Goal: Task Accomplishment & Management: Use online tool/utility

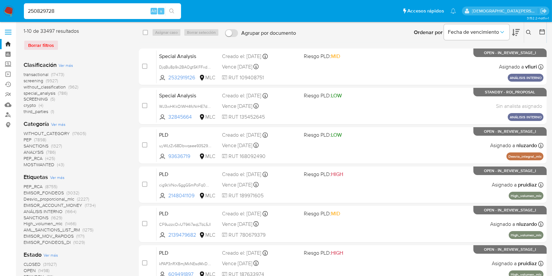
type input "250829728"
click at [170, 9] on icon "search-icon" at bounding box center [171, 11] width 5 height 5
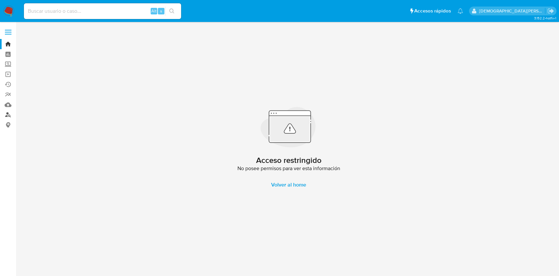
click at [9, 115] on link "Buscador de personas" at bounding box center [39, 115] width 78 height 10
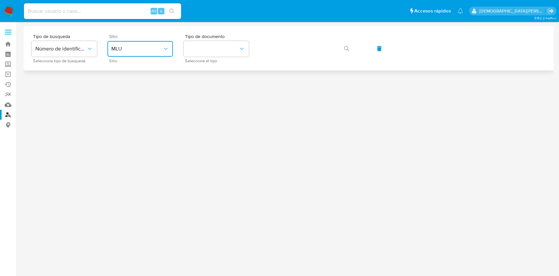
click at [137, 46] on span "MLU" at bounding box center [136, 49] width 51 height 7
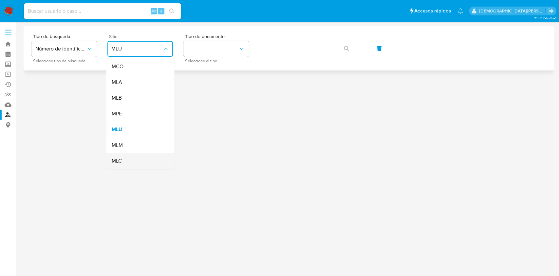
click at [140, 158] on div "MLC" at bounding box center [138, 161] width 54 height 16
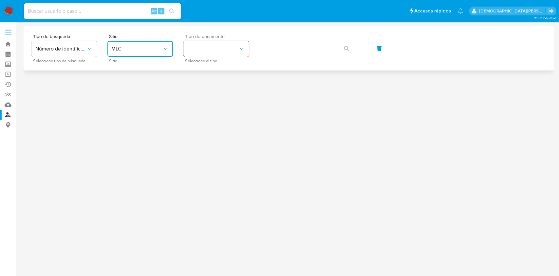
click at [209, 48] on button "identificationType" at bounding box center [215, 49] width 65 height 16
click at [217, 71] on div "RUT RUT" at bounding box center [214, 70] width 54 height 22
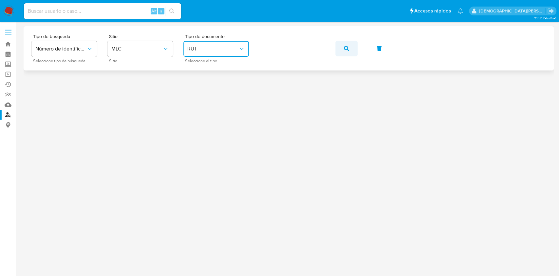
click at [340, 46] on button "button" at bounding box center [346, 49] width 22 height 16
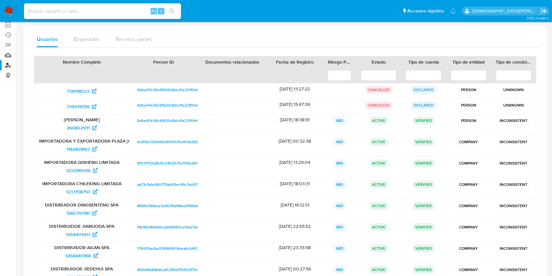
scroll to position [87, 0]
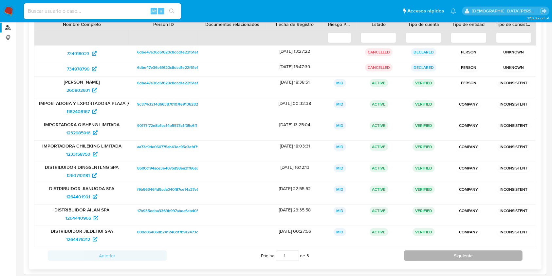
click at [464, 255] on button "Siguiente" at bounding box center [463, 255] width 119 height 10
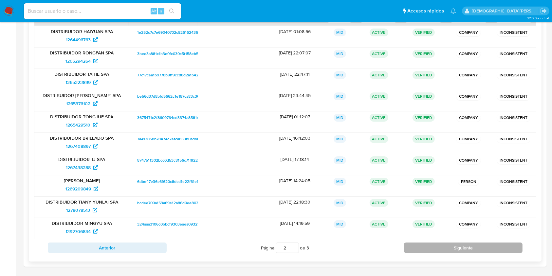
click at [443, 246] on button "Siguiente" at bounding box center [463, 247] width 119 height 10
type input "3"
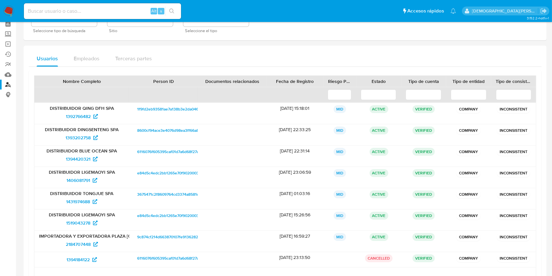
scroll to position [44, 0]
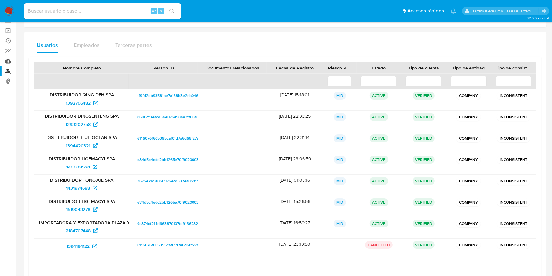
click at [6, 59] on link "Mulan" at bounding box center [39, 61] width 78 height 10
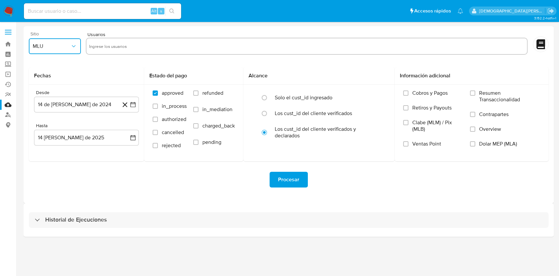
click at [59, 46] on span "MLU" at bounding box center [52, 46] width 38 height 7
click at [47, 157] on div "MLC" at bounding box center [53, 158] width 40 height 16
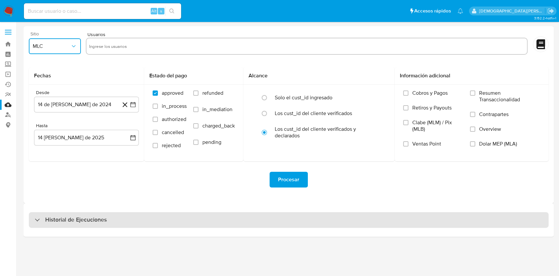
click at [189, 222] on div "Historial de Ejecuciones" at bounding box center [289, 220] width 520 height 16
select select "10"
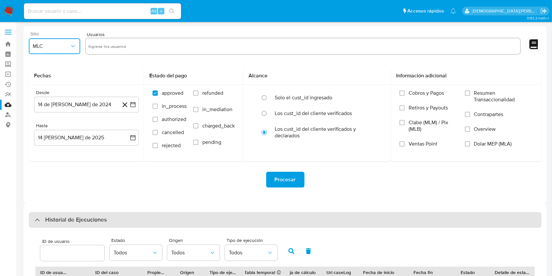
click at [189, 222] on div "Historial de Ejecuciones" at bounding box center [285, 220] width 513 height 16
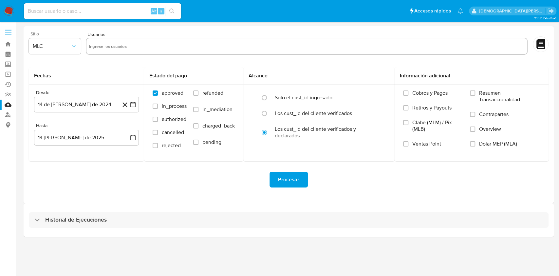
click at [539, 42] on icon at bounding box center [540, 44] width 9 height 10
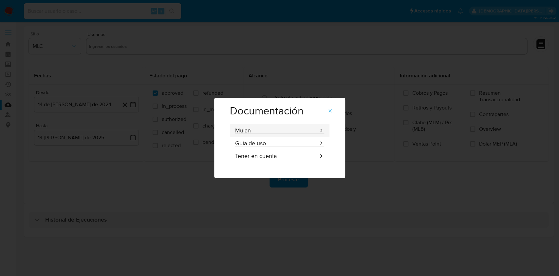
click at [320, 127] on icon "docu" at bounding box center [321, 130] width 6 height 6
click at [308, 140] on span "Guía de uso" at bounding box center [279, 143] width 89 height 6
click at [279, 153] on span "Tener en cuenta" at bounding box center [279, 156] width 89 height 6
click at [431, 170] on div "Documentación Mulan Guía de uso Tener en cuenta" at bounding box center [279, 138] width 559 height 276
click at [328, 106] on span "Documentación" at bounding box center [329, 110] width 5 height 9
